Goal: Task Accomplishment & Management: Manage account settings

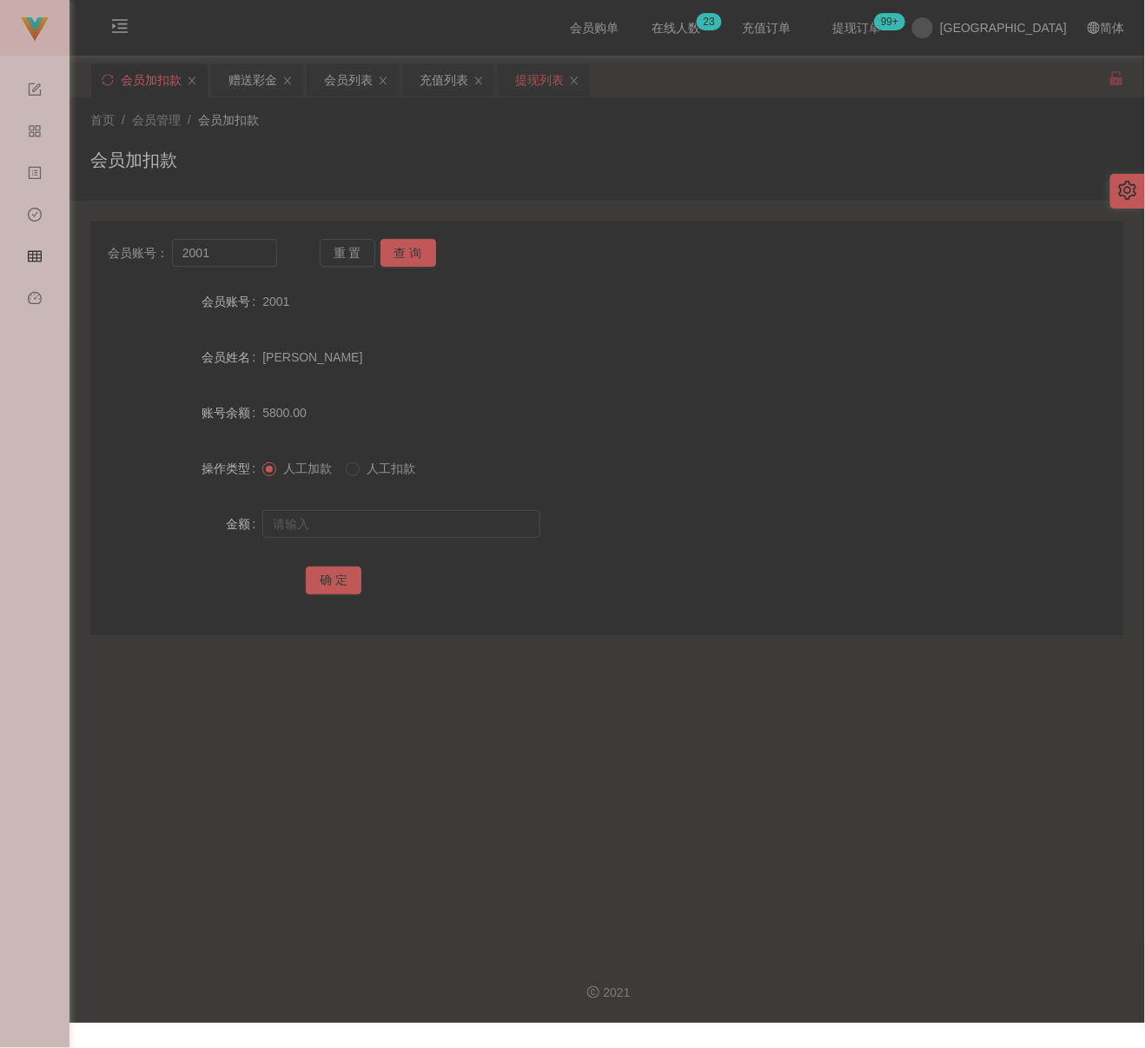
click at [524, 89] on div "提现列表" at bounding box center [539, 79] width 49 height 33
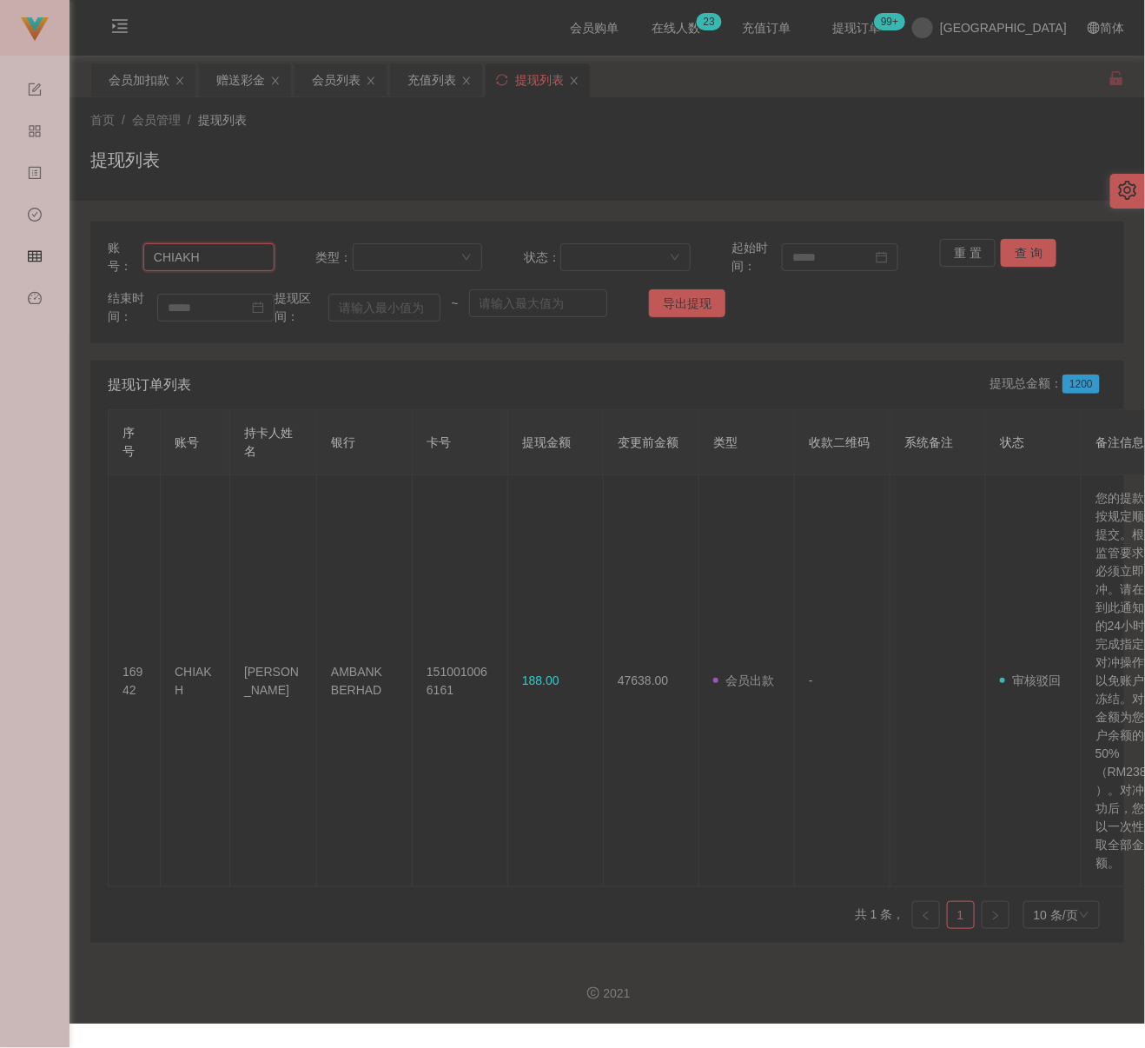
click at [237, 256] on input "CHIAKH" at bounding box center [208, 257] width 131 height 28
paste input "0174788761"
type input "0174788761"
click at [1022, 254] on button "查 询" at bounding box center [1029, 253] width 56 height 28
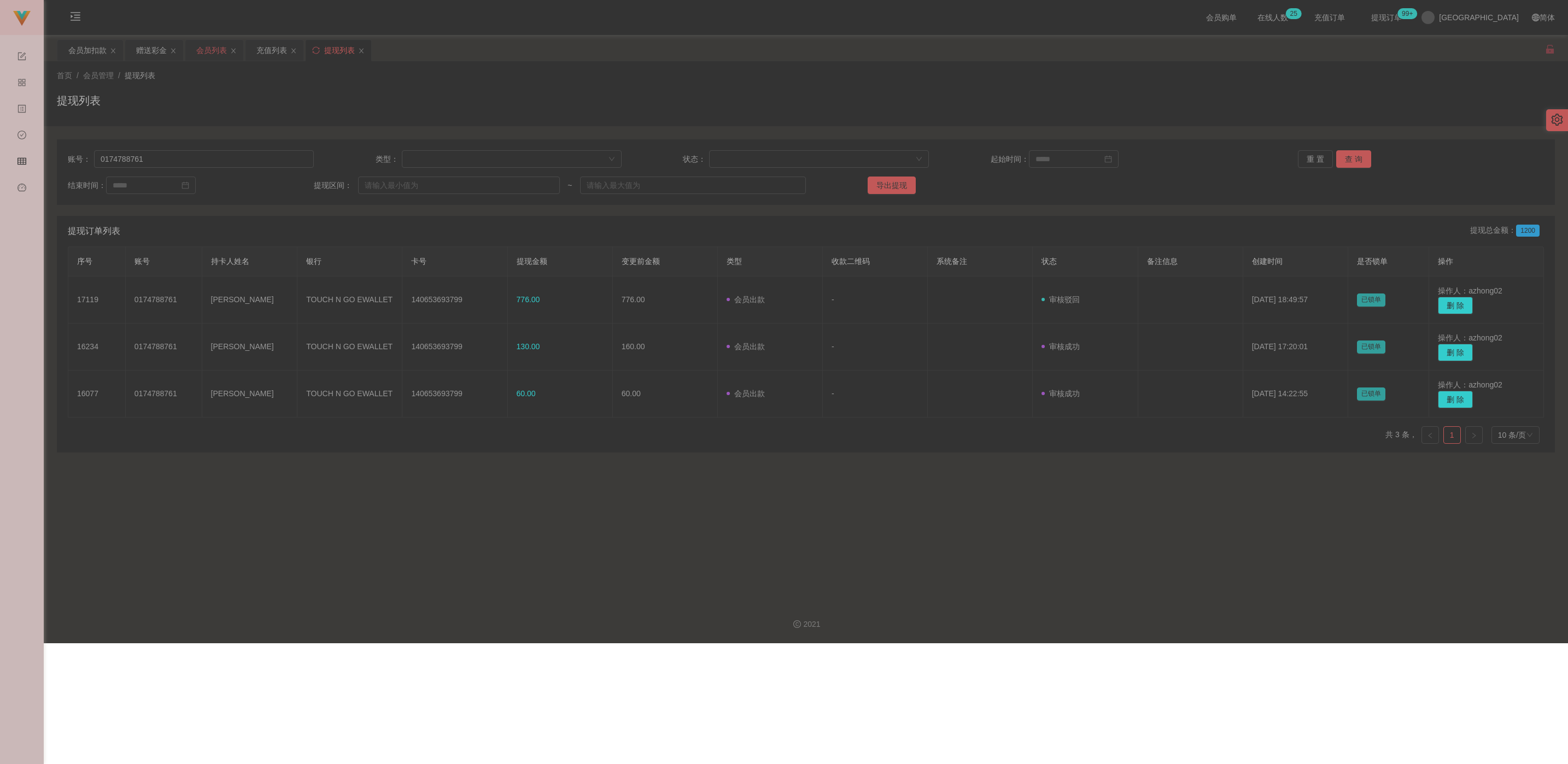
click at [207, 49] on div "会员列表" at bounding box center [211, 50] width 31 height 21
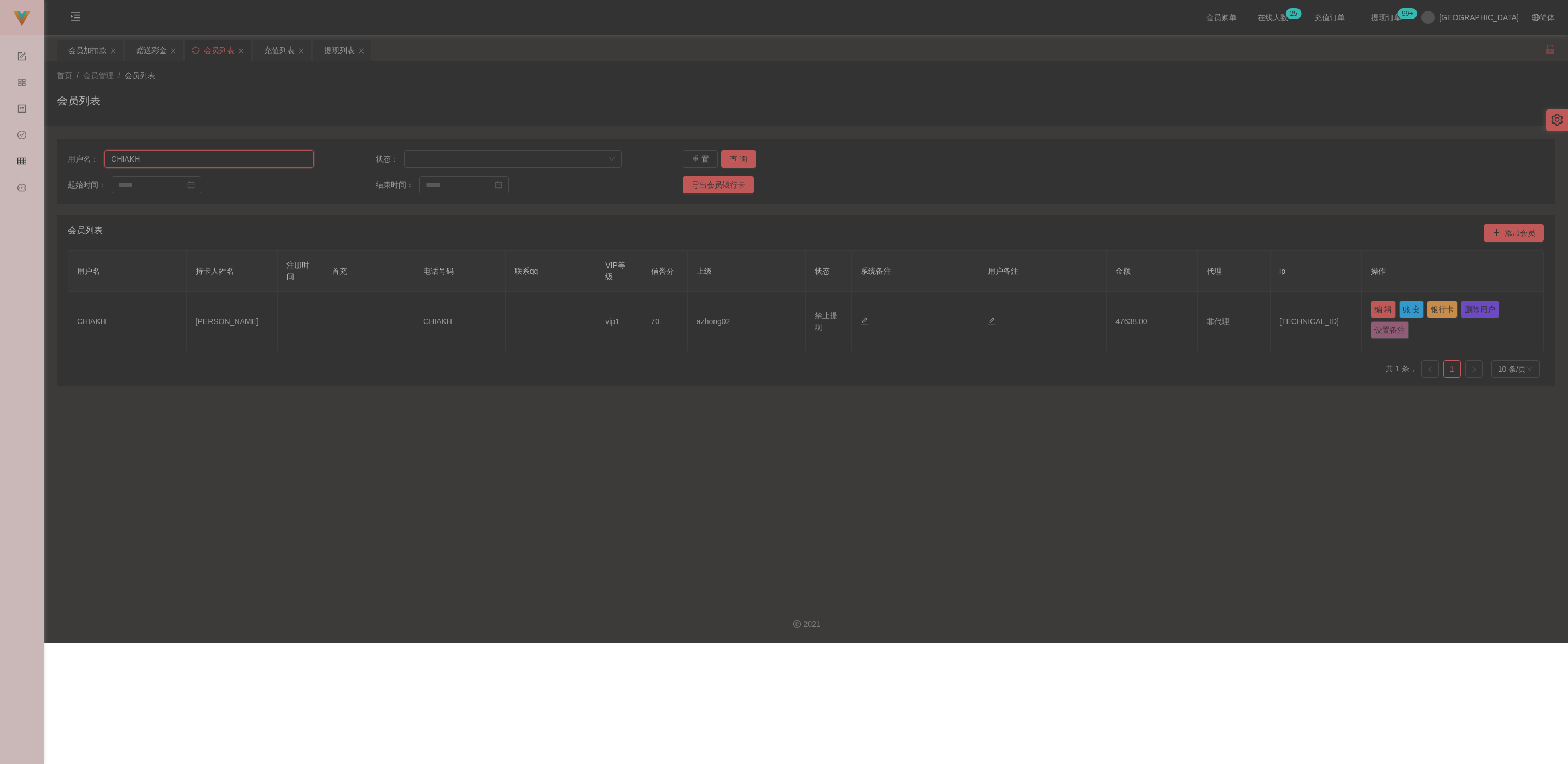
click at [149, 157] on input "CHIAKH" at bounding box center [209, 159] width 210 height 18
paste input "0174788761"
type input "0174788761"
click at [720, 157] on button "查 询" at bounding box center [739, 159] width 35 height 18
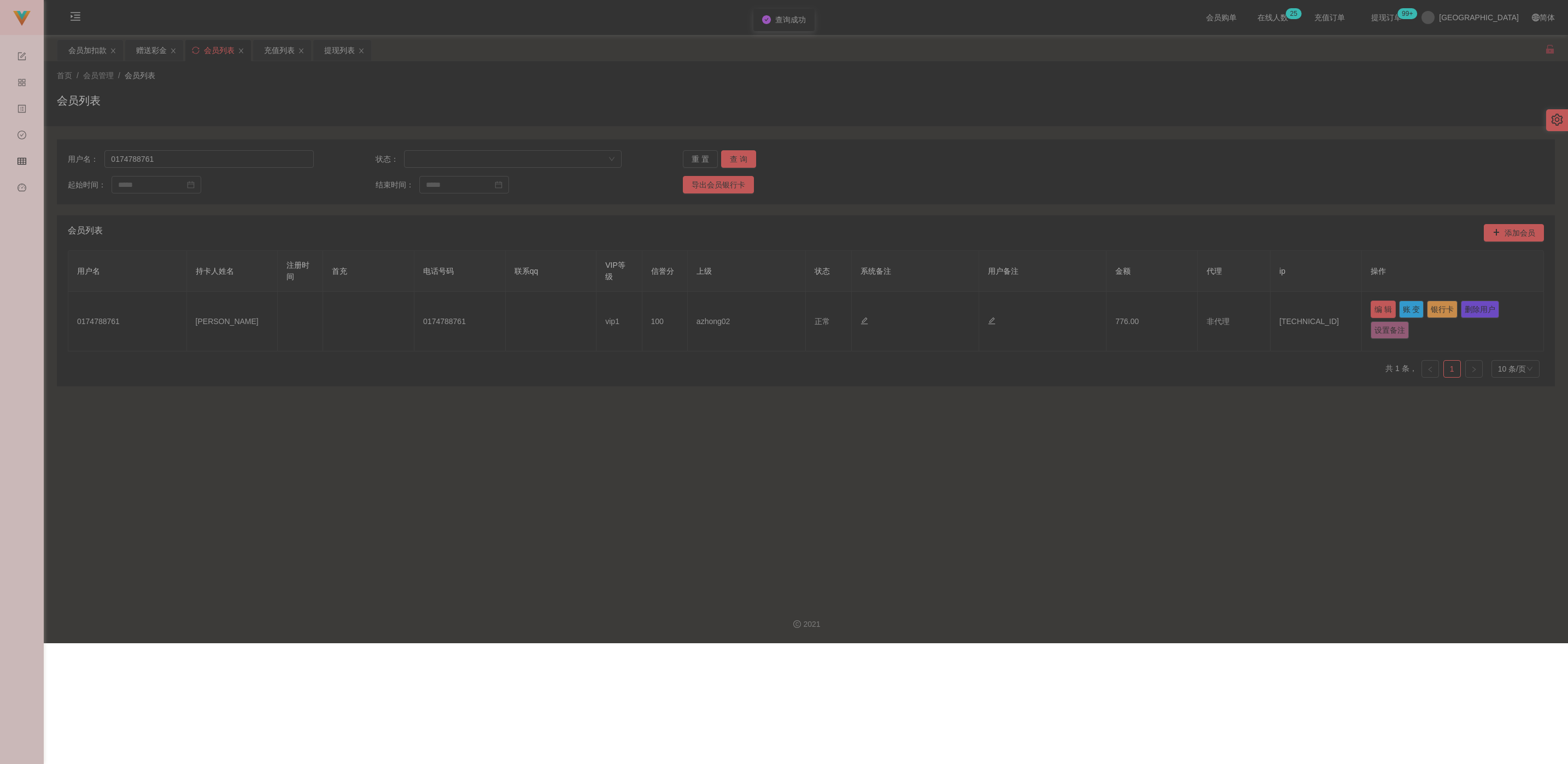
click at [720, 308] on button "编 辑" at bounding box center [1383, 309] width 25 height 18
type input "0174788761"
type input "[PERSON_NAME]"
type input "100"
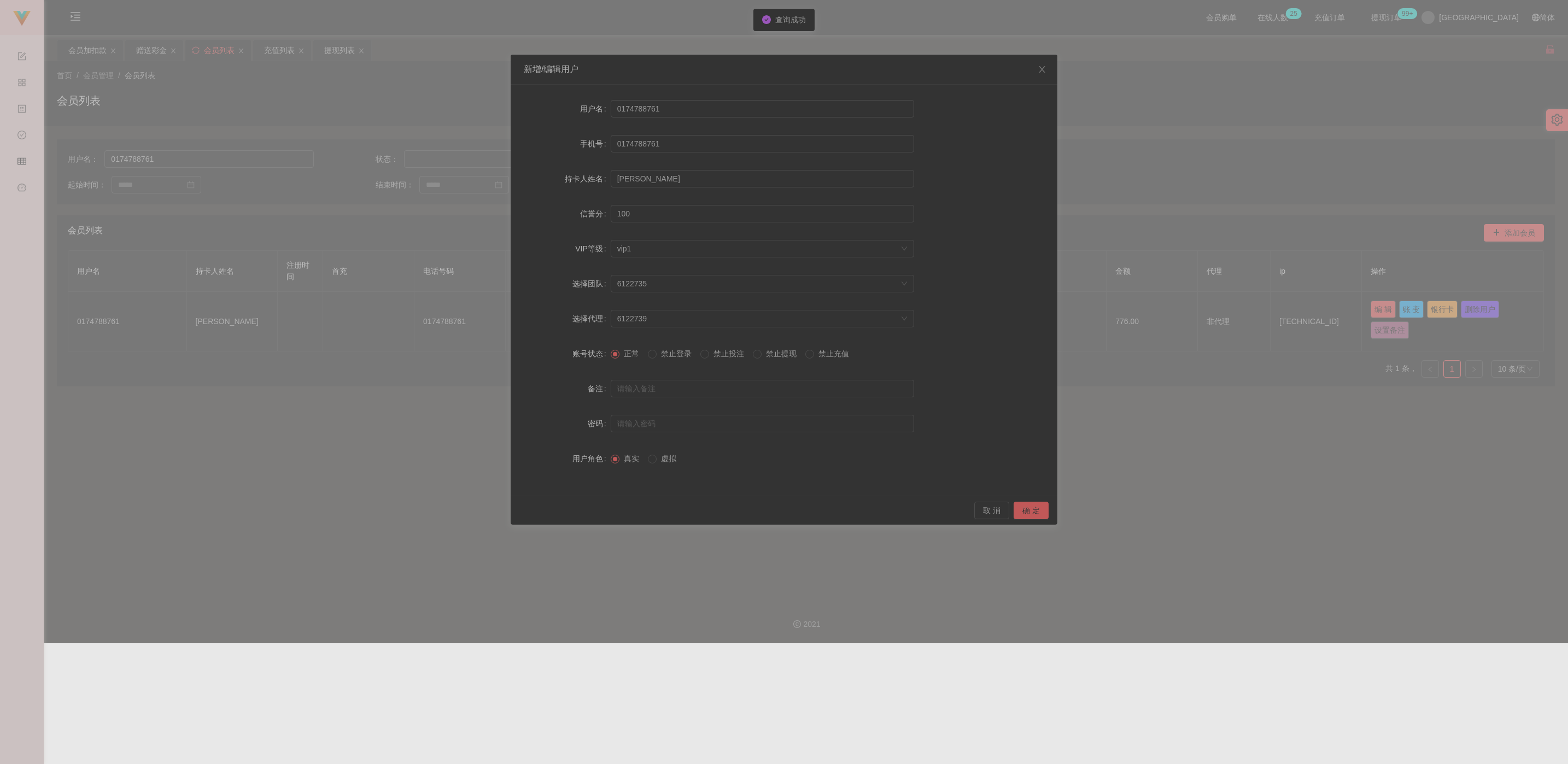
click at [720, 355] on span "禁止提现" at bounding box center [781, 353] width 40 height 9
click at [720, 507] on button "确 定" at bounding box center [1031, 511] width 35 height 18
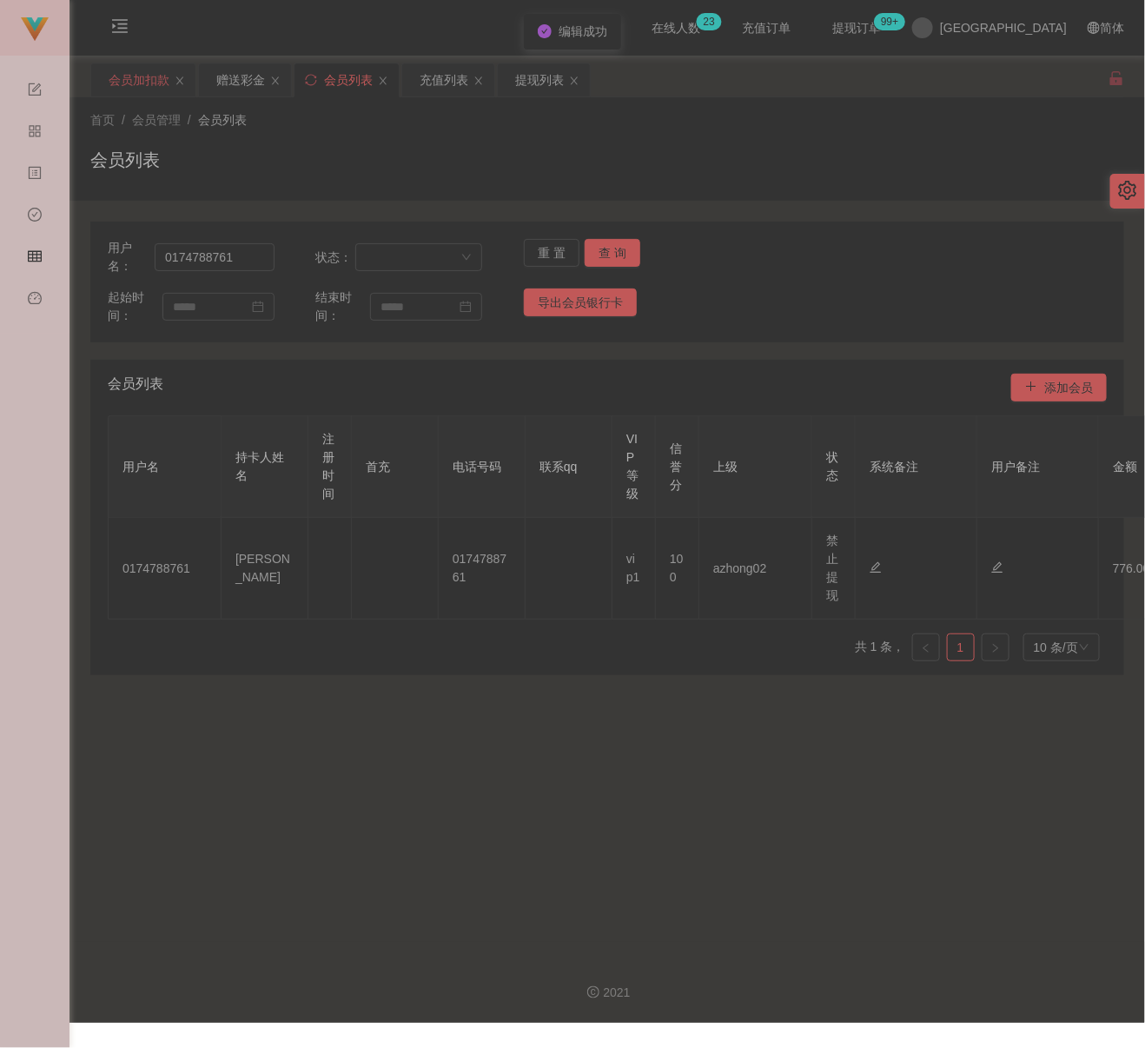
click at [128, 79] on div "会员加扣款" at bounding box center [139, 79] width 61 height 33
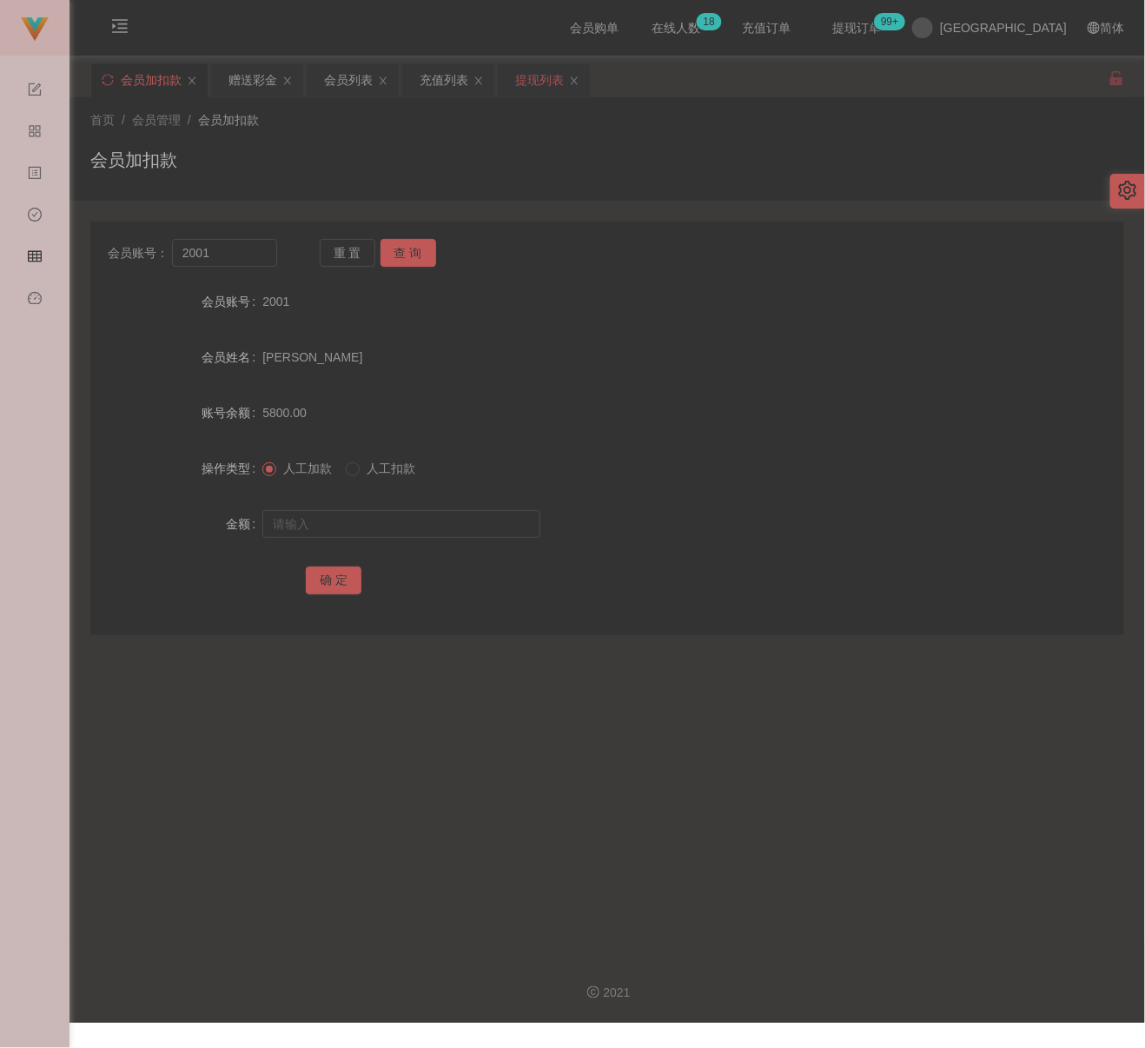
click at [537, 82] on div "提现列表" at bounding box center [539, 79] width 49 height 33
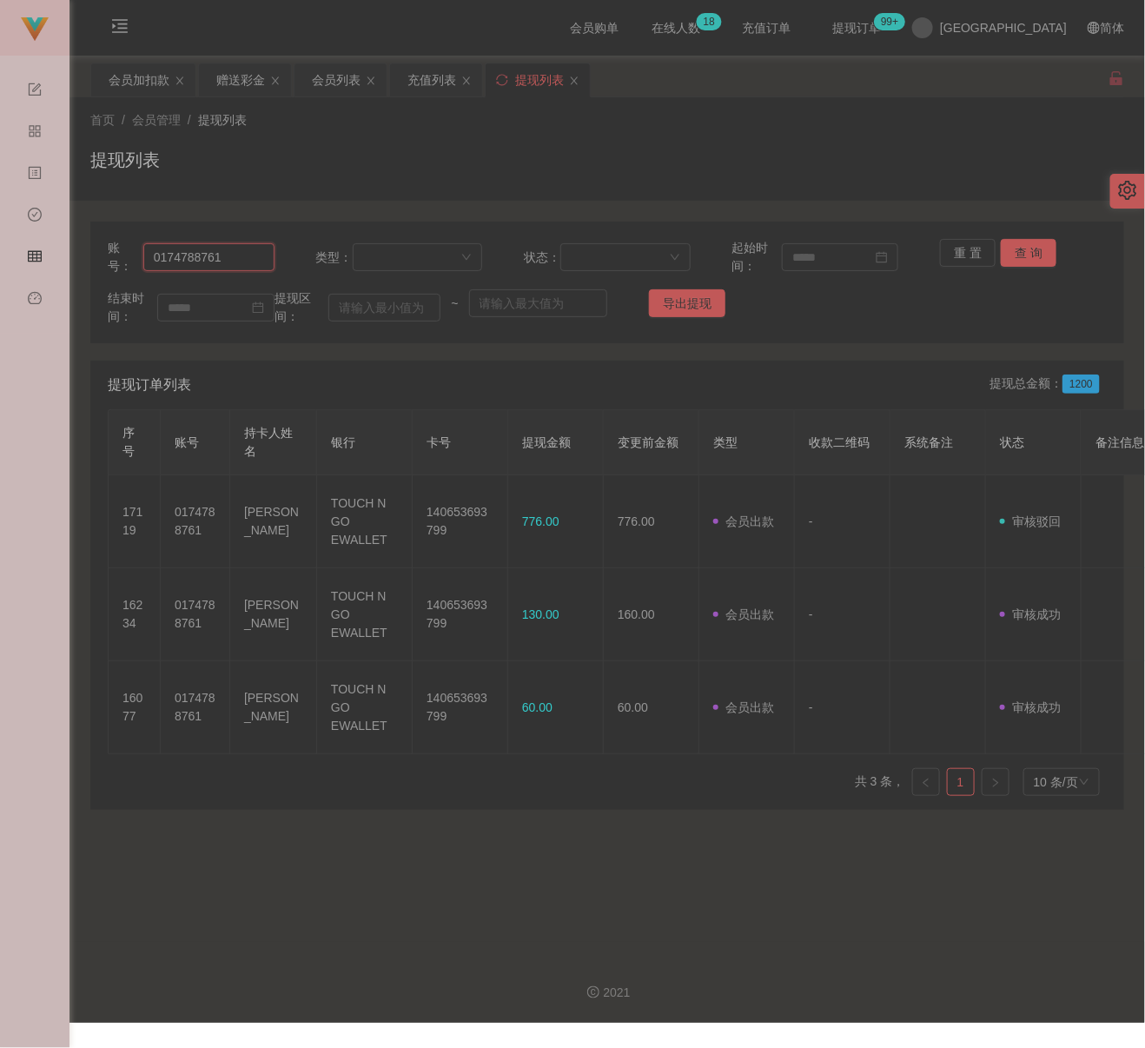
click at [246, 261] on input "0174788761" at bounding box center [208, 257] width 131 height 28
paste input "84489034"
type input "84489034"
click at [1033, 254] on button "查 询" at bounding box center [1029, 253] width 56 height 28
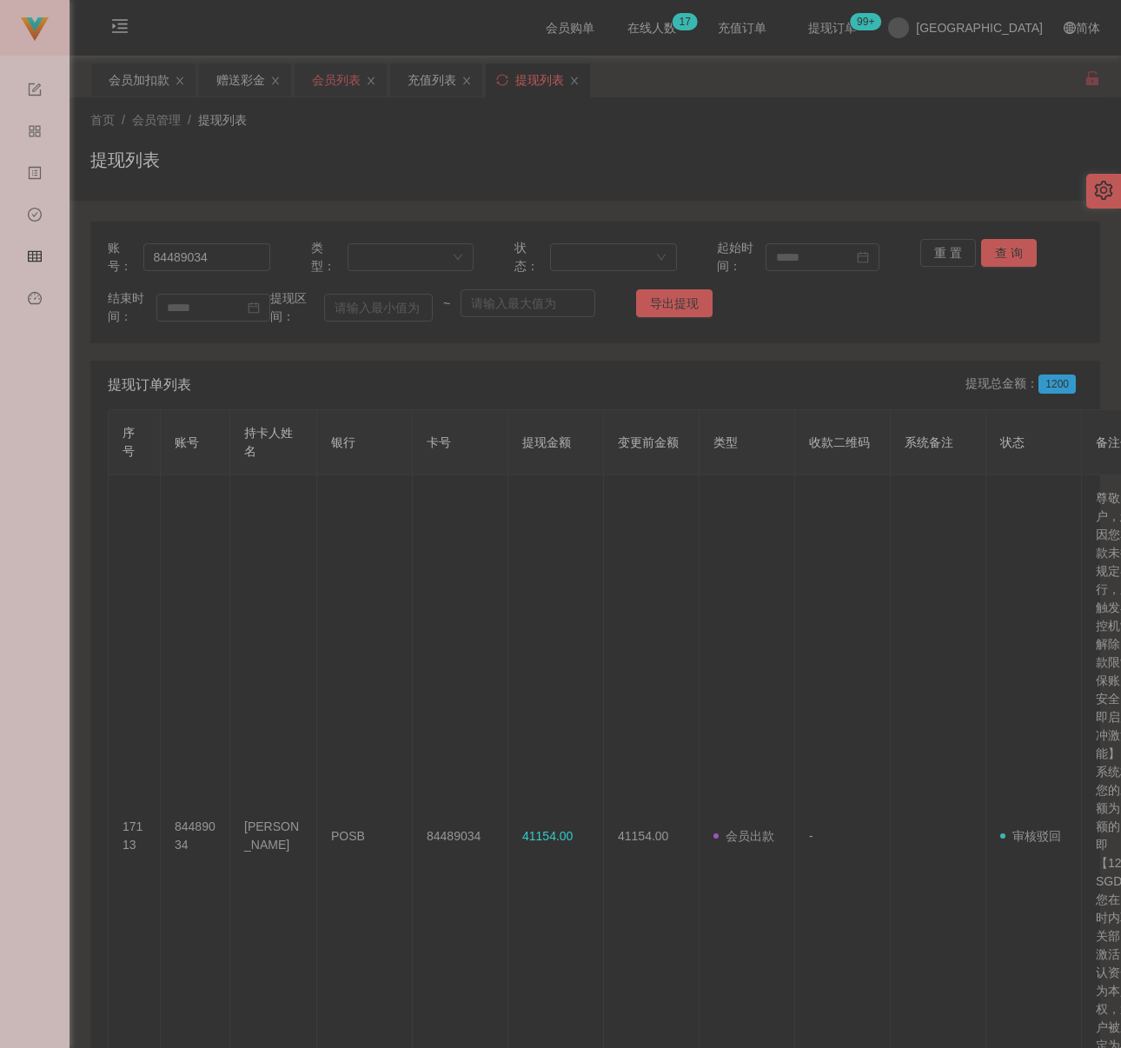
click at [336, 78] on div "会员列表" at bounding box center [336, 79] width 49 height 33
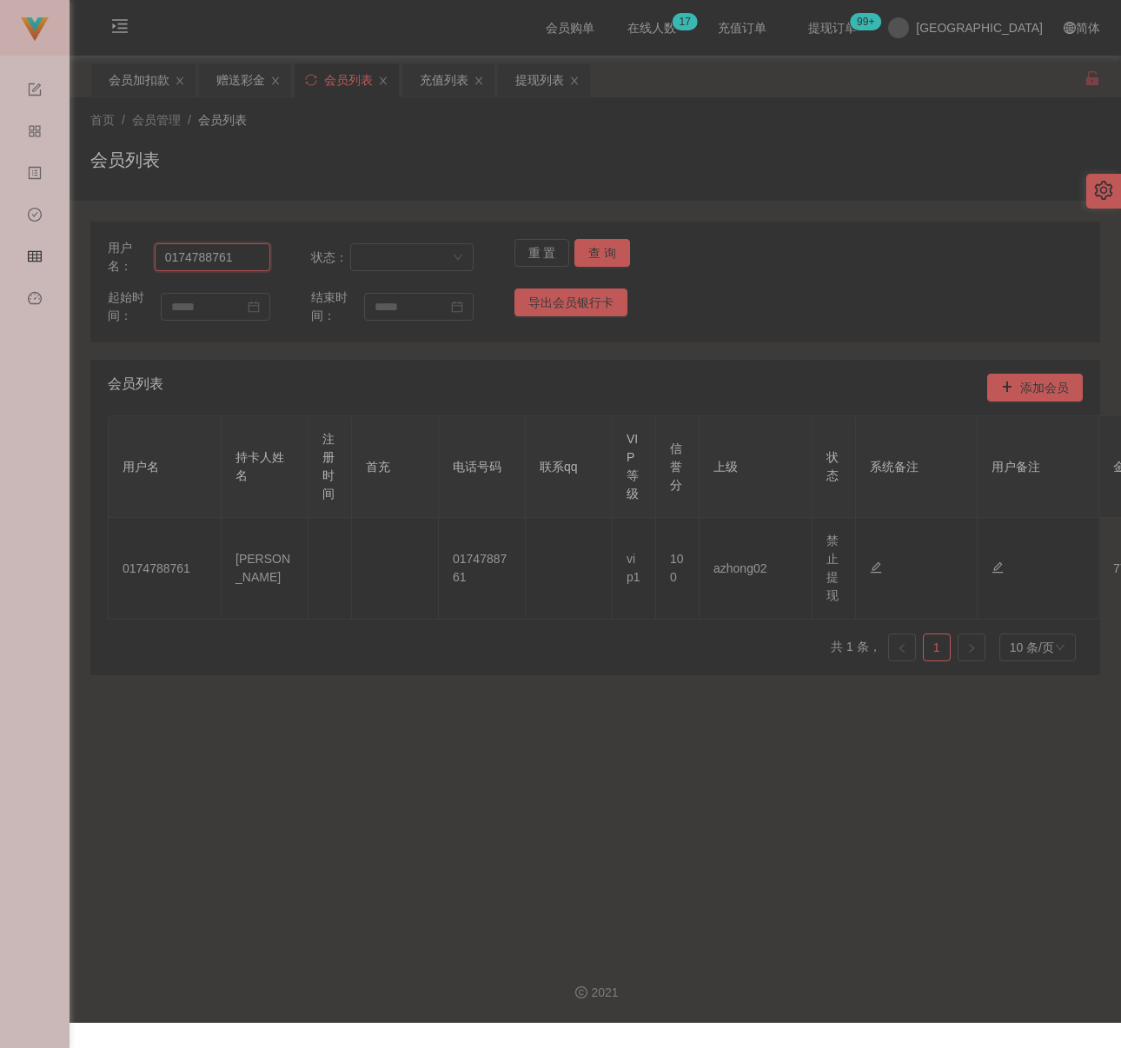
click at [227, 255] on input "0174788761" at bounding box center [213, 257] width 116 height 28
paste input "200"
type input "2001"
drag, startPoint x: 607, startPoint y: 253, endPoint x: 592, endPoint y: 253, distance: 15.6
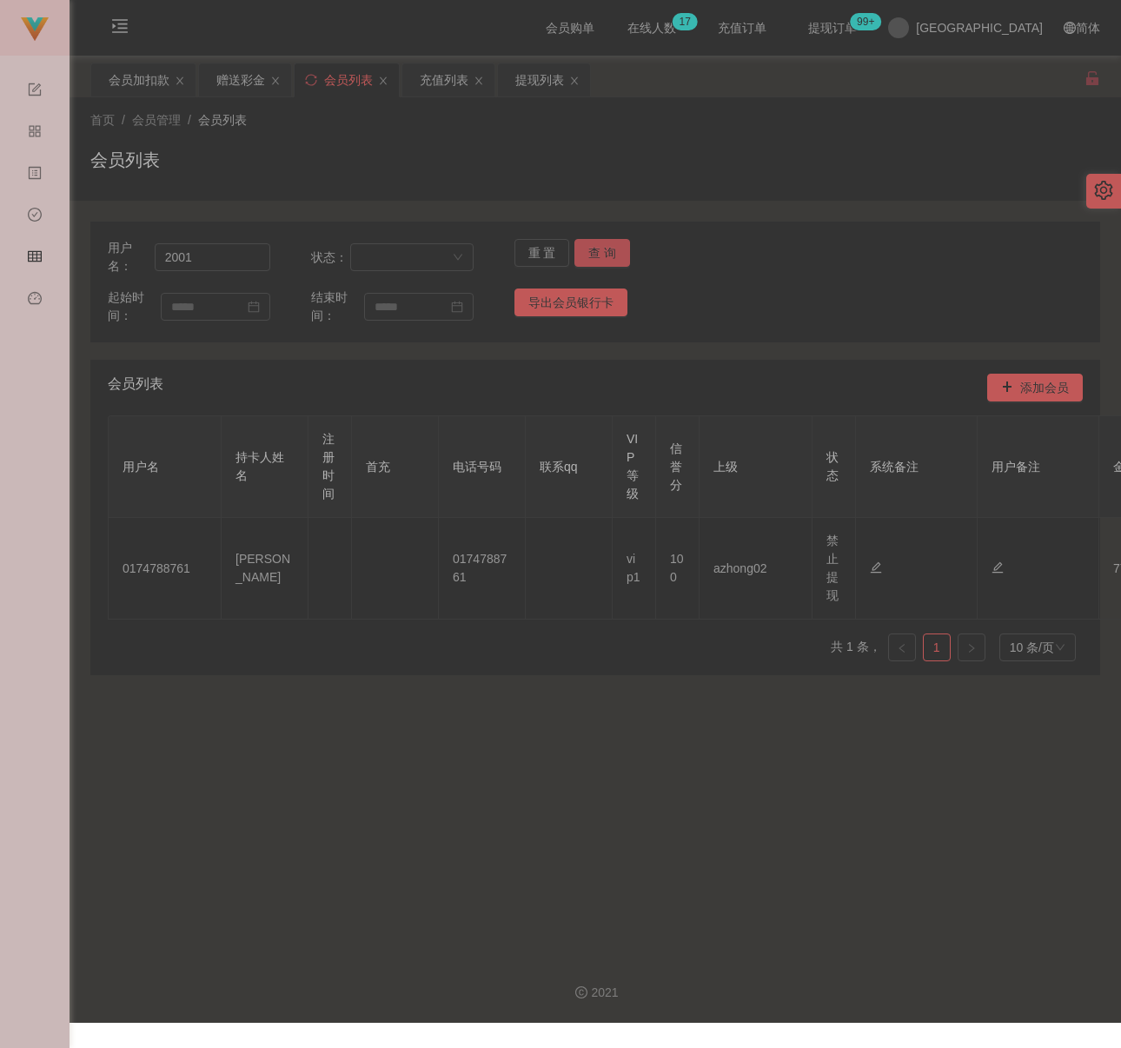
click at [607, 253] on button "查 询" at bounding box center [602, 253] width 56 height 28
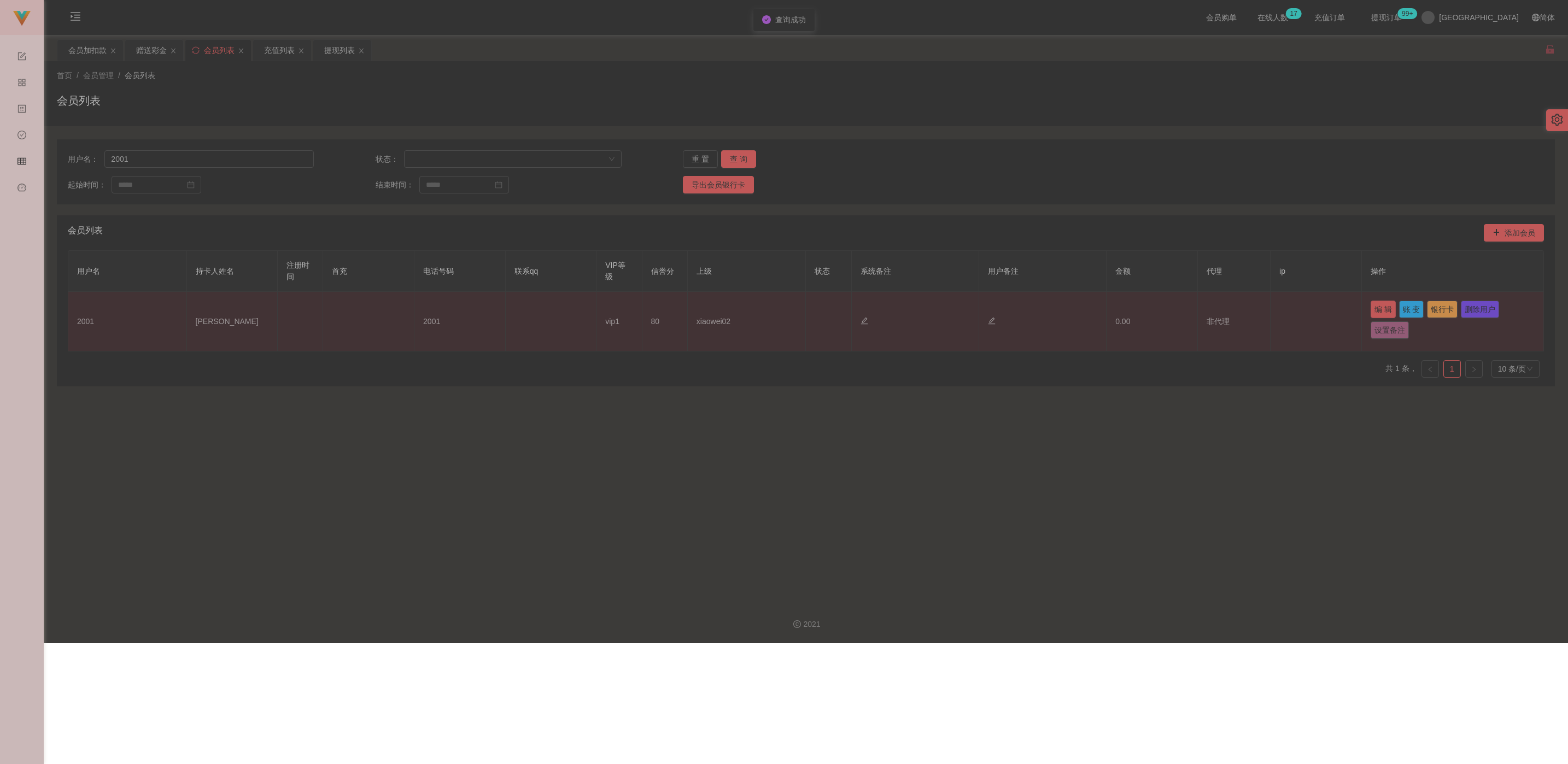
click at [720, 311] on button "编 辑" at bounding box center [1383, 309] width 25 height 18
type input "2001"
type input "[PERSON_NAME]"
type input "80"
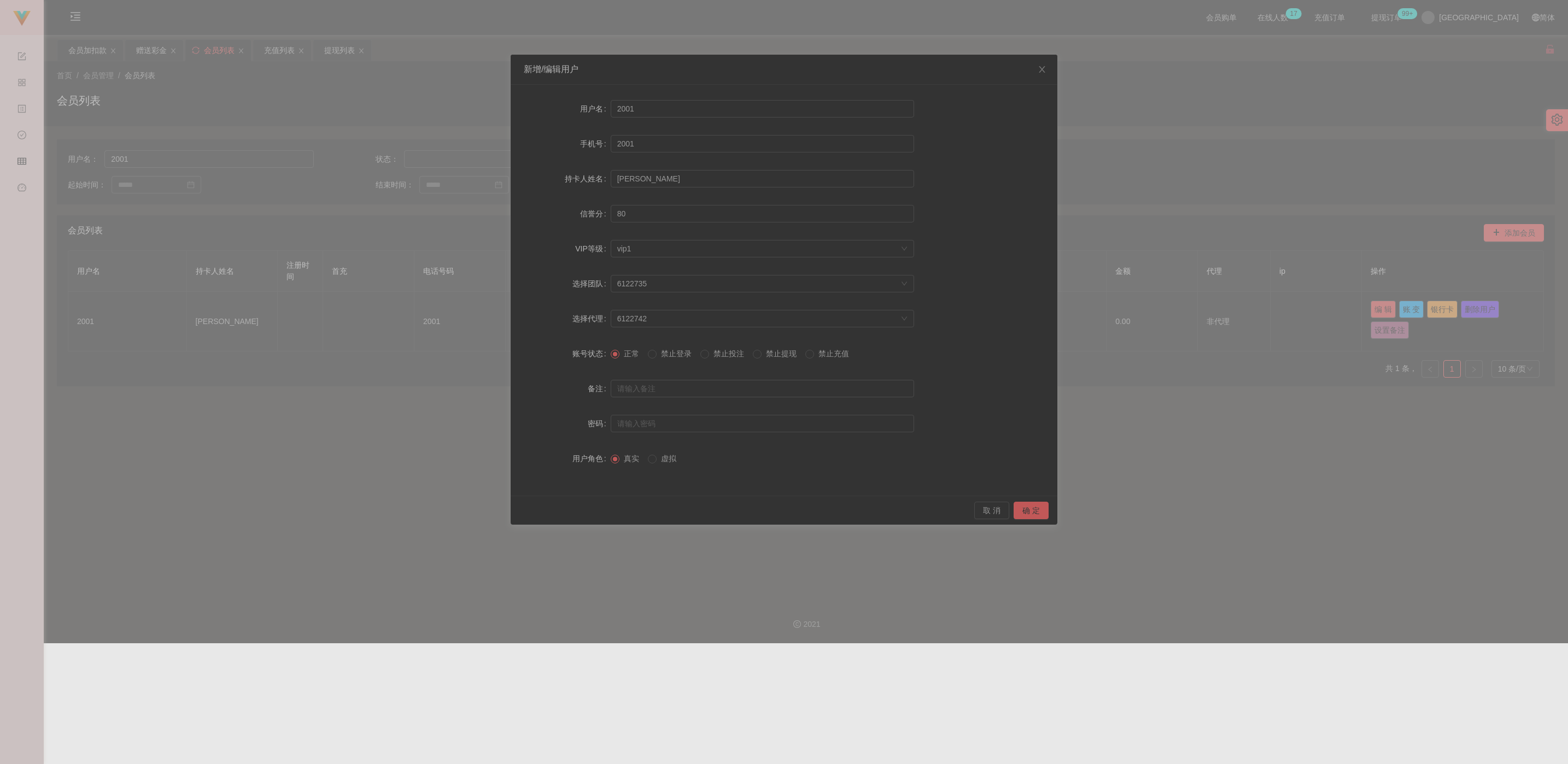
click at [720, 357] on span "禁止提现" at bounding box center [781, 353] width 40 height 9
click at [720, 510] on button "确 定" at bounding box center [1031, 511] width 35 height 18
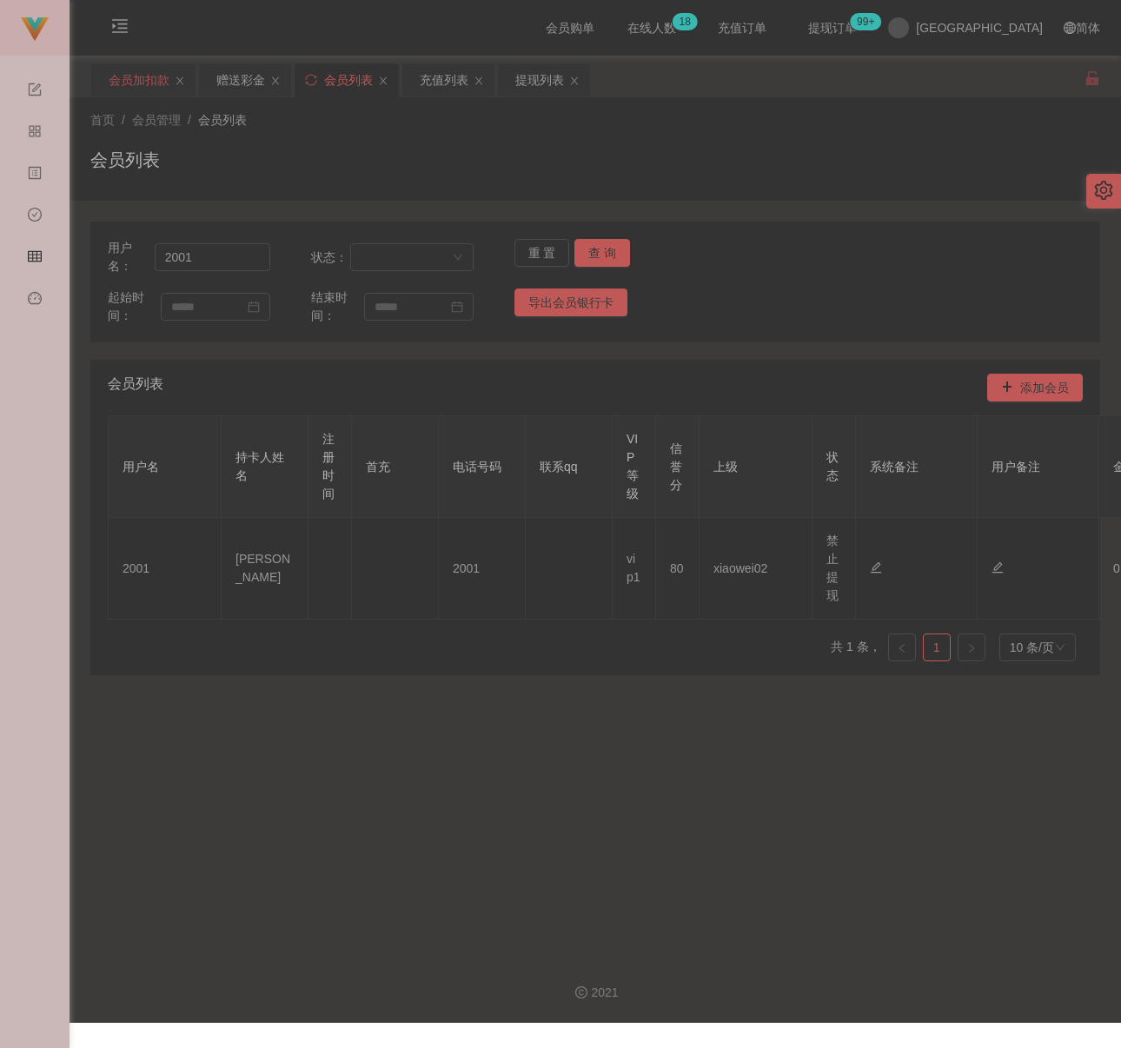
click at [133, 76] on div "会员加扣款" at bounding box center [139, 79] width 61 height 33
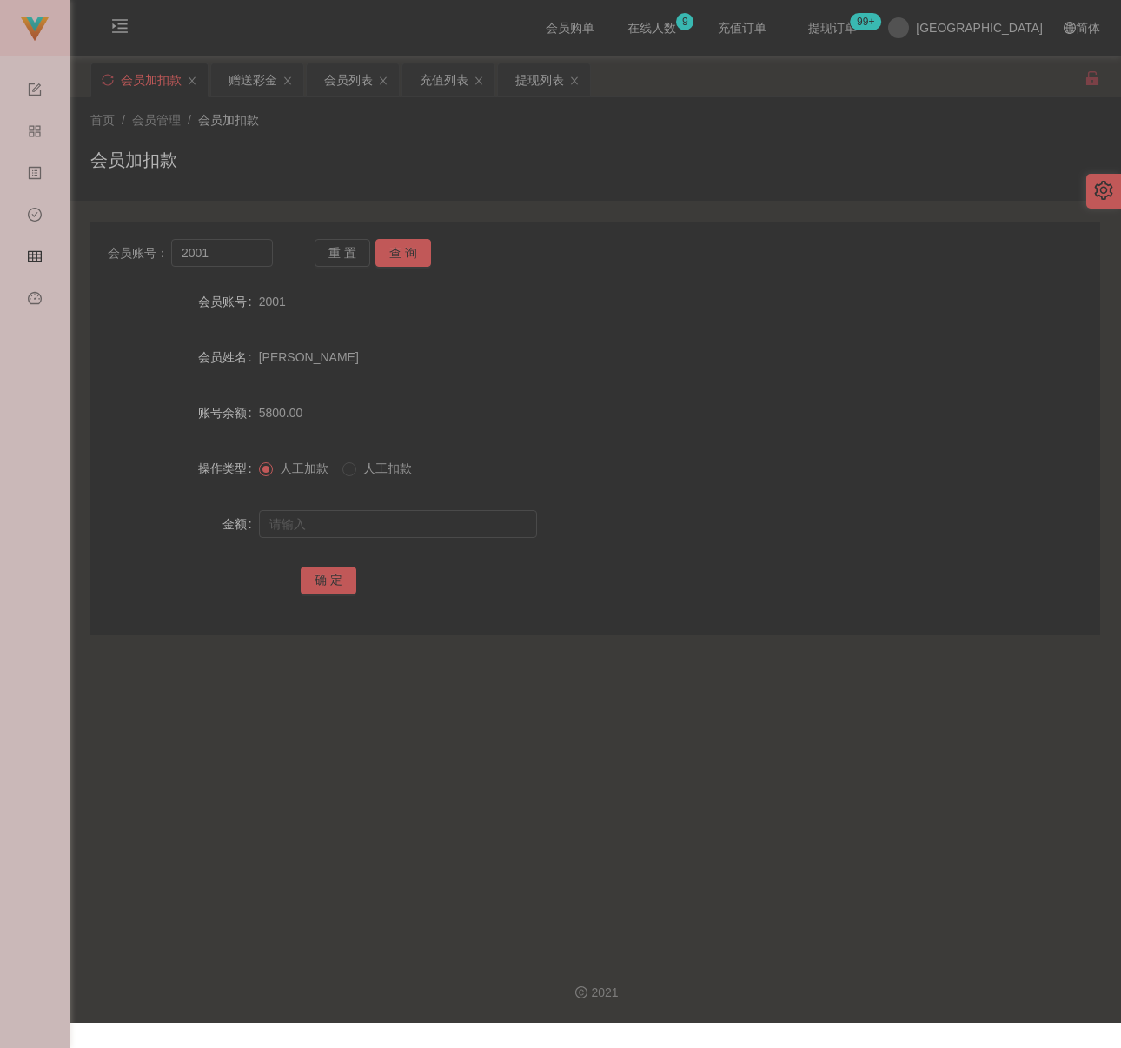
click at [1002, 827] on main "关闭左侧 关闭右侧 关闭其它 刷新页面 会员加扣款 赠送彩金 会员列表 充值列表 提现列表 首页 / 会员管理 / 会员加扣款 / 会员加扣款 会员账号： 2…" at bounding box center [595, 499] width 1051 height 886
click at [224, 249] on input "2001" at bounding box center [222, 253] width 102 height 28
paste input "jhao0117"
type input "jhao0117"
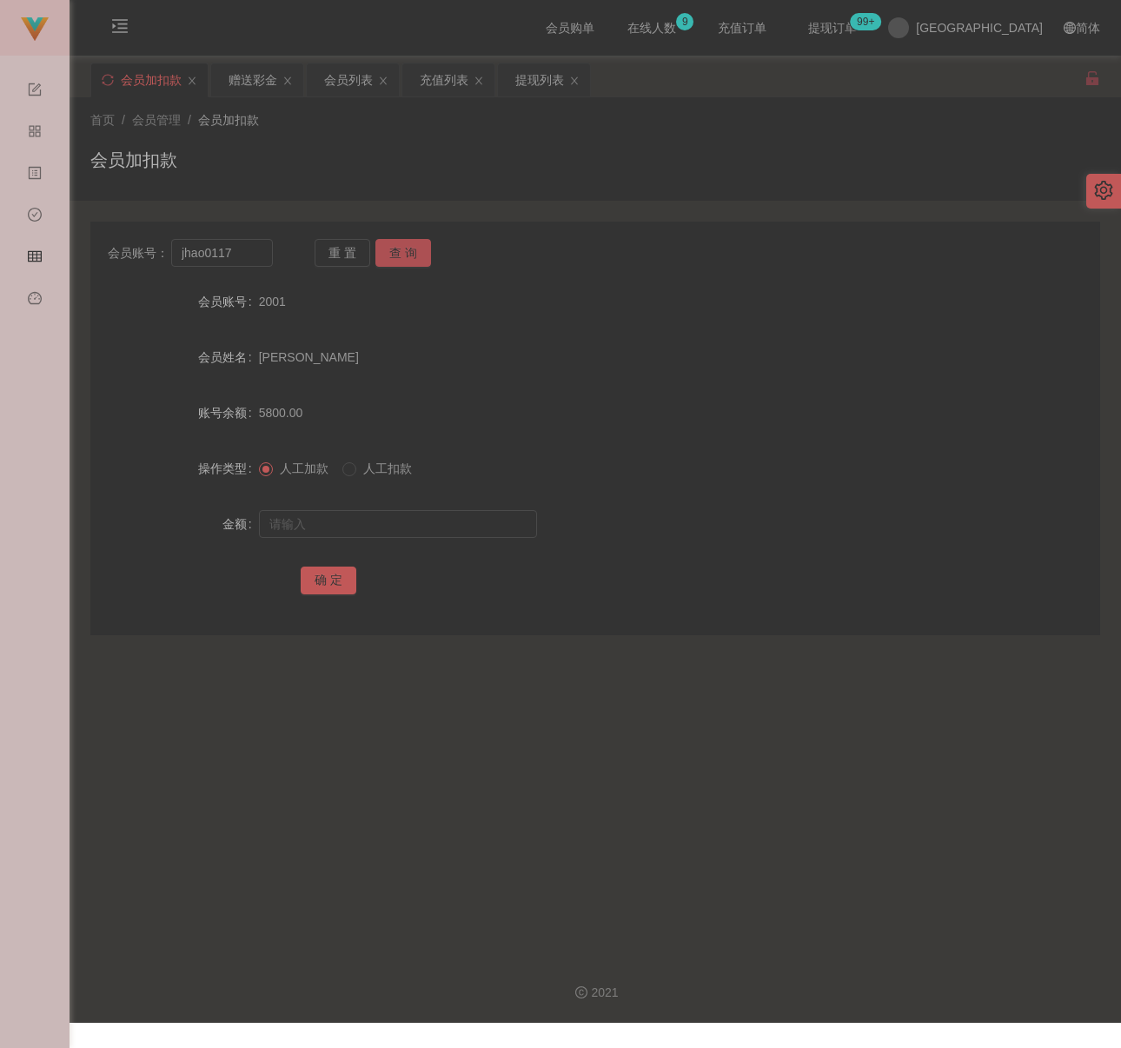
drag, startPoint x: 405, startPoint y: 251, endPoint x: 410, endPoint y: 285, distance: 34.3
click at [405, 251] on button "查 询" at bounding box center [403, 253] width 56 height 28
click at [375, 519] on input "text" at bounding box center [398, 524] width 278 height 28
click at [447, 527] on input "text" at bounding box center [398, 524] width 278 height 28
paste input "30"
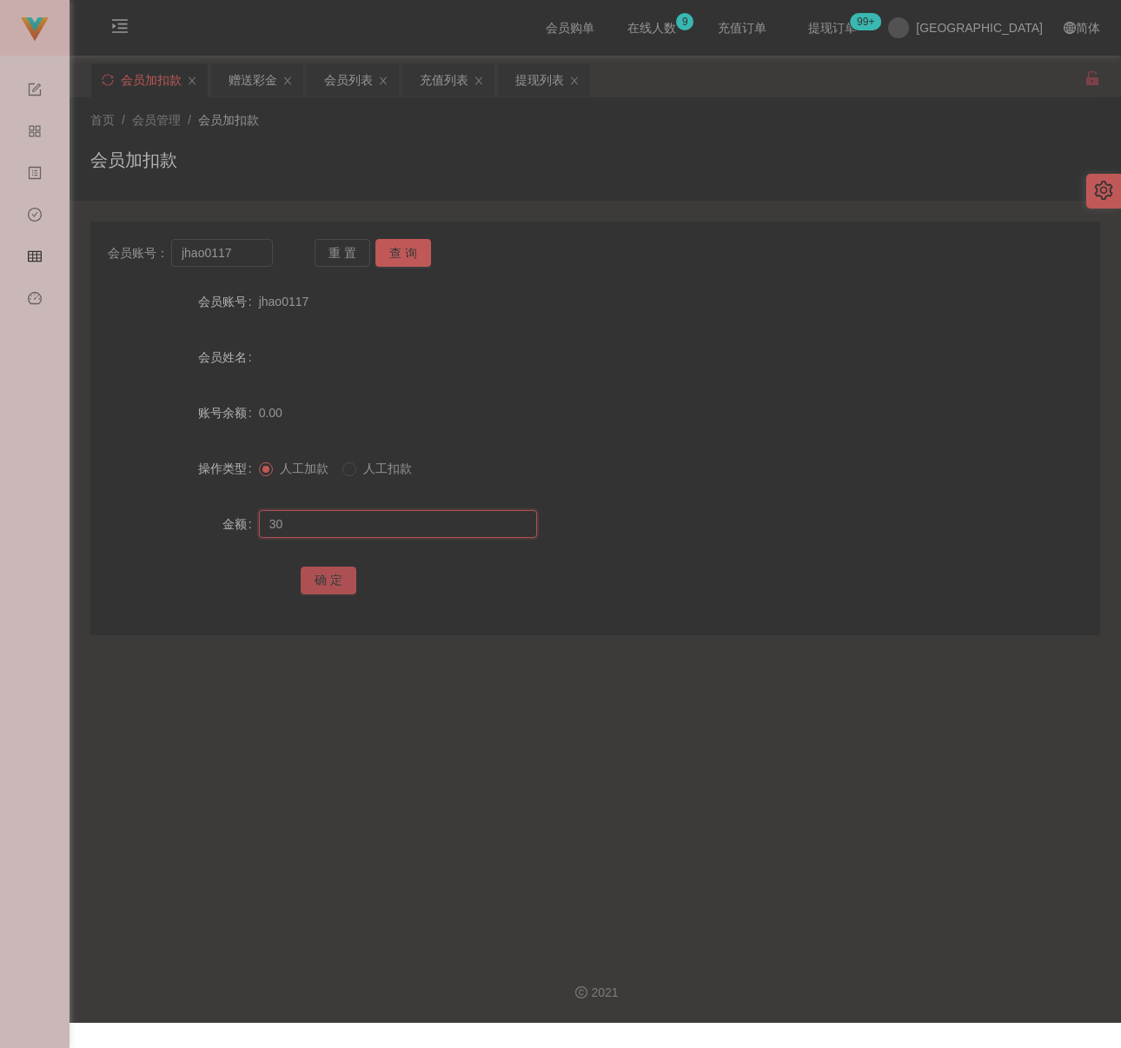
type input "30"
click at [301, 582] on button "确 定" at bounding box center [329, 581] width 56 height 28
click at [913, 125] on div "首页 / 会员管理 / 会员加扣款 /" at bounding box center [595, 120] width 1010 height 18
click at [261, 246] on input "jhao0117" at bounding box center [222, 253] width 102 height 28
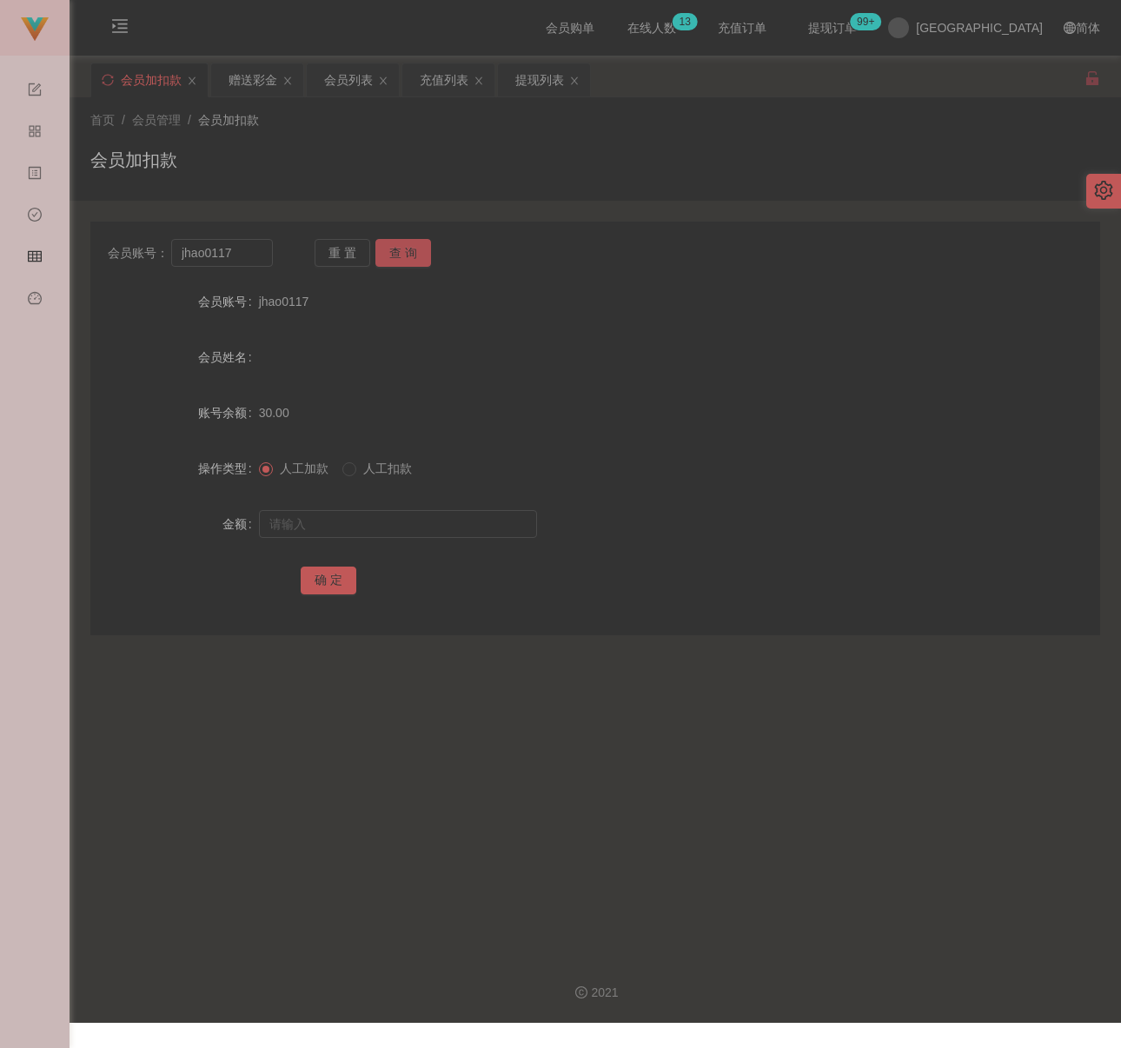
click at [400, 251] on button "查 询" at bounding box center [403, 253] width 56 height 28
click at [394, 524] on input "text" at bounding box center [398, 524] width 278 height 28
click at [345, 519] on input "text" at bounding box center [398, 524] width 278 height 28
paste input "100"
type input "100"
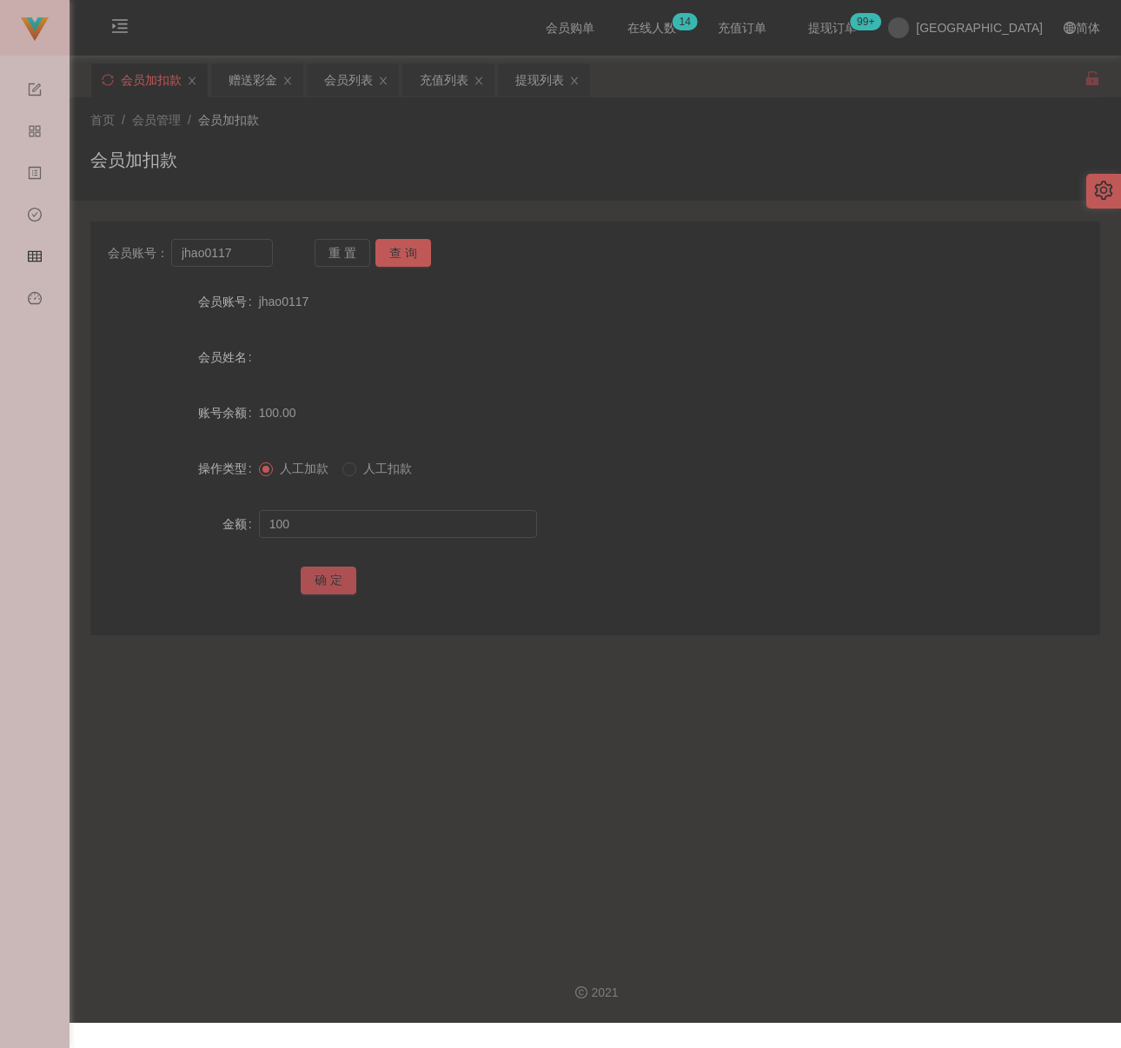
drag, startPoint x: 328, startPoint y: 579, endPoint x: 384, endPoint y: 584, distance: 55.9
click at [328, 579] on button "确 定" at bounding box center [329, 581] width 56 height 28
